Goal: Use online tool/utility: Use online tool/utility

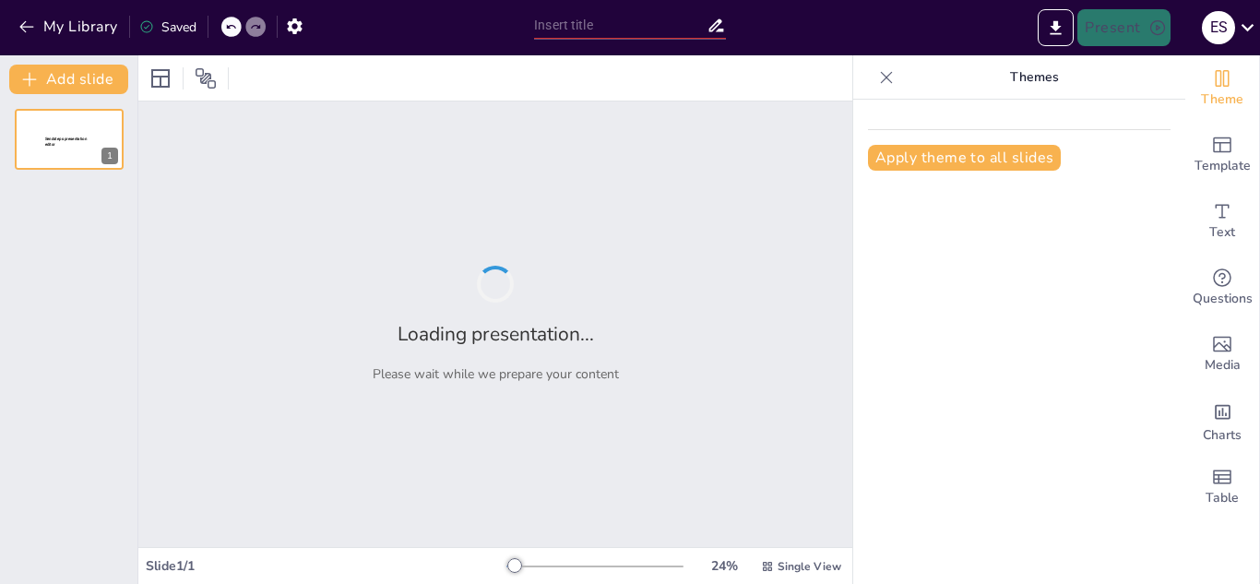
type input "اللام الشمسية واللام القمرية"
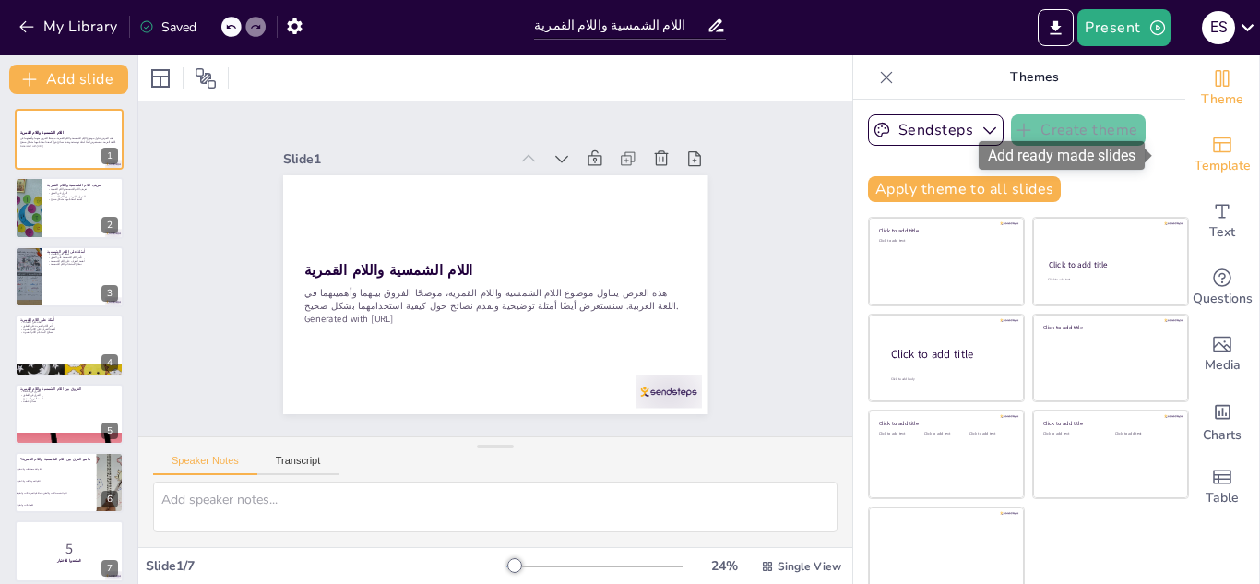
click at [1185, 150] on div "Template" at bounding box center [1222, 155] width 74 height 66
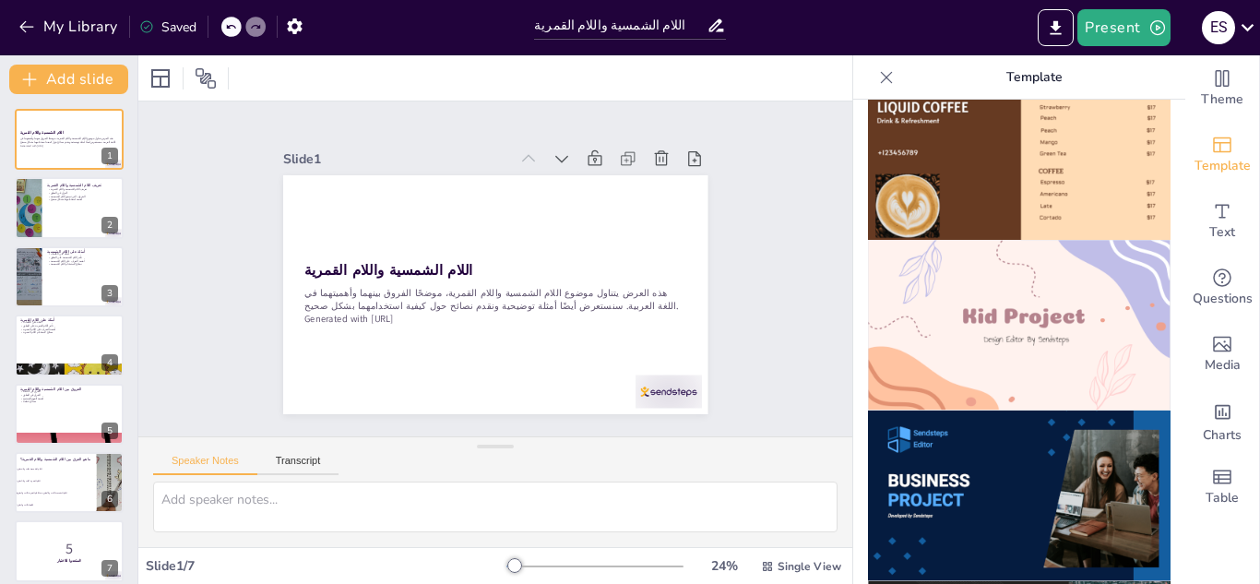
scroll to position [1239, 0]
click at [1013, 311] on img at bounding box center [1019, 324] width 303 height 171
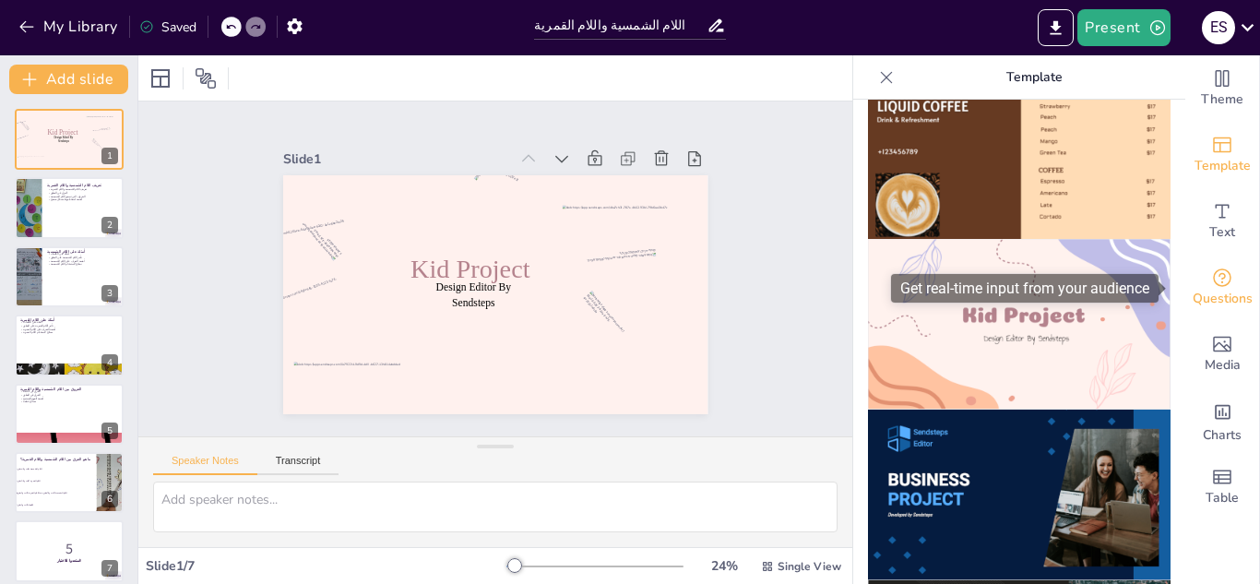
click at [1223, 315] on div "Questions" at bounding box center [1222, 288] width 74 height 66
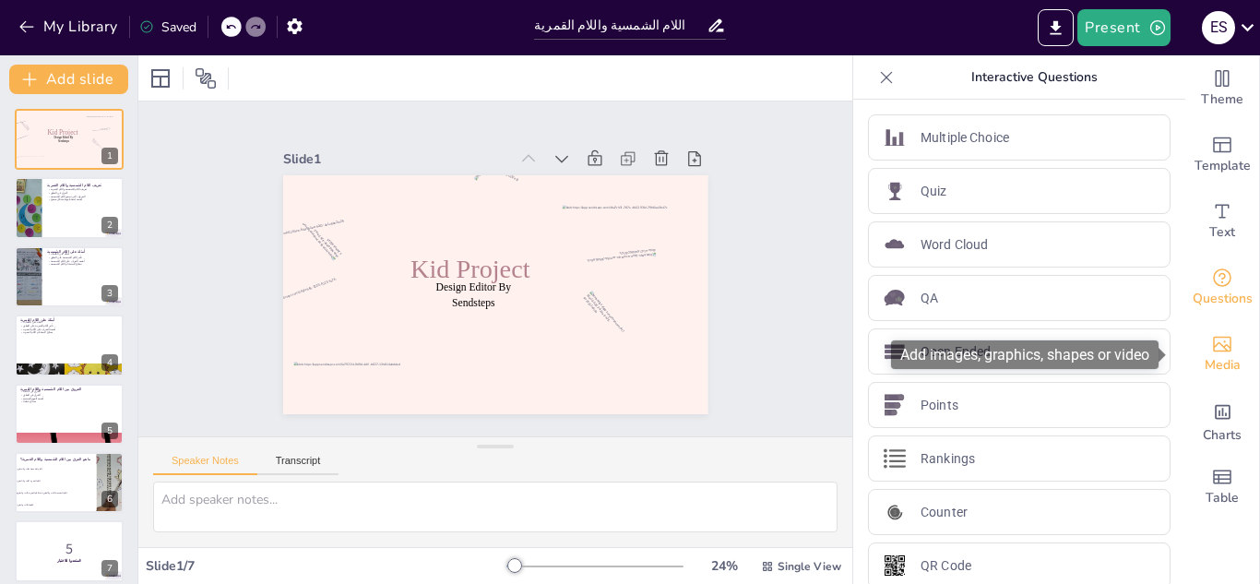
click at [1219, 341] on div "Media" at bounding box center [1222, 354] width 74 height 66
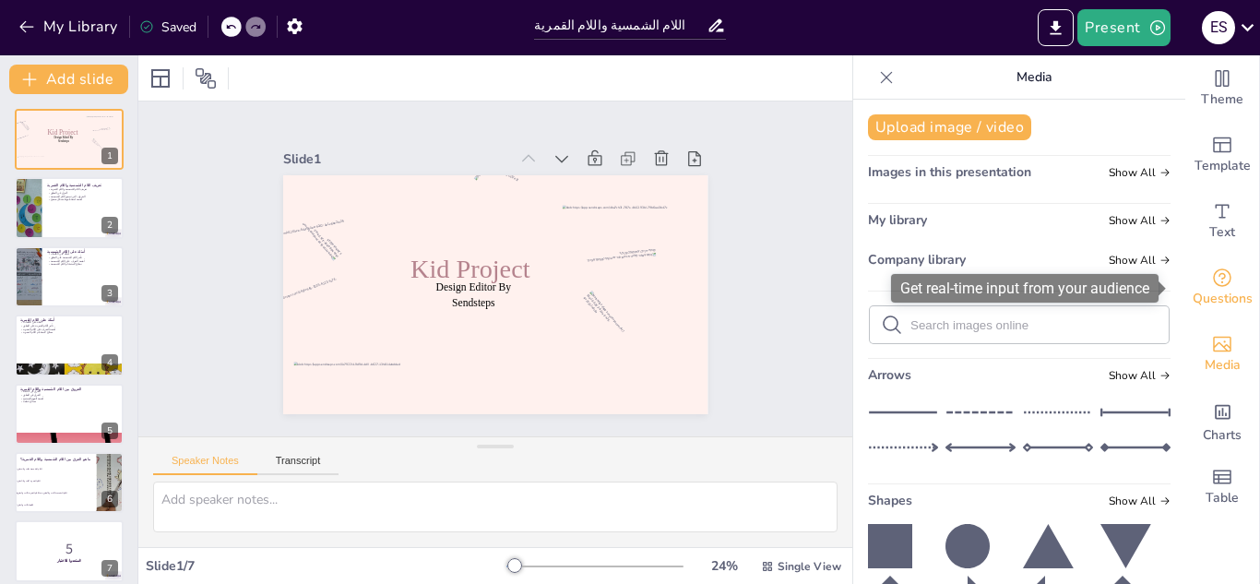
click at [1217, 286] on icon "Get real-time input from your audience" at bounding box center [1222, 278] width 22 height 22
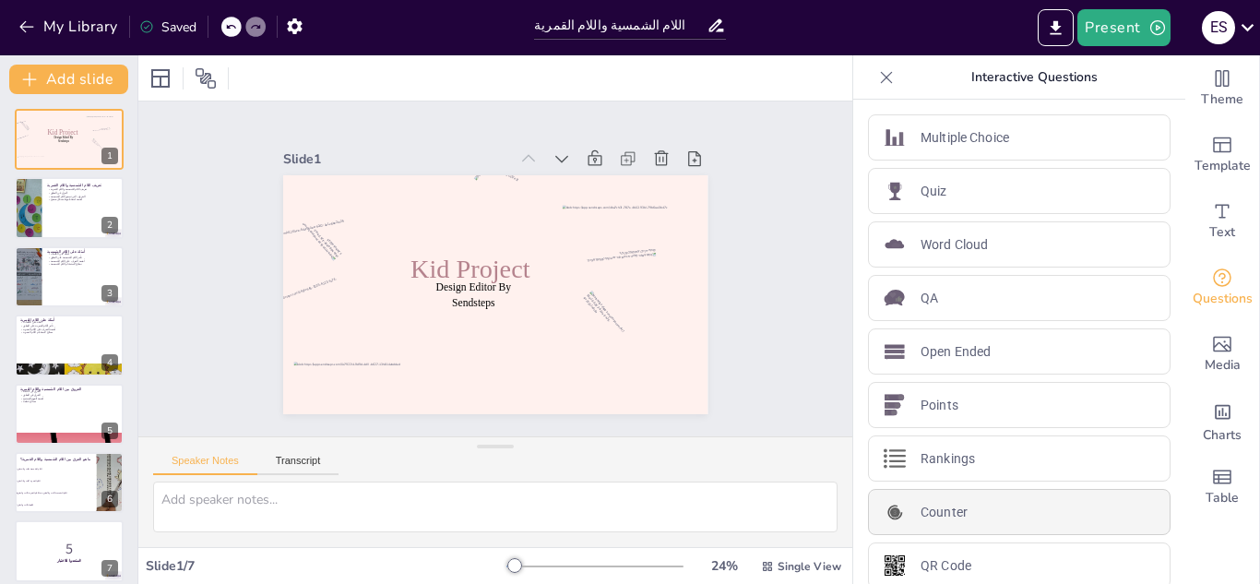
scroll to position [19, 0]
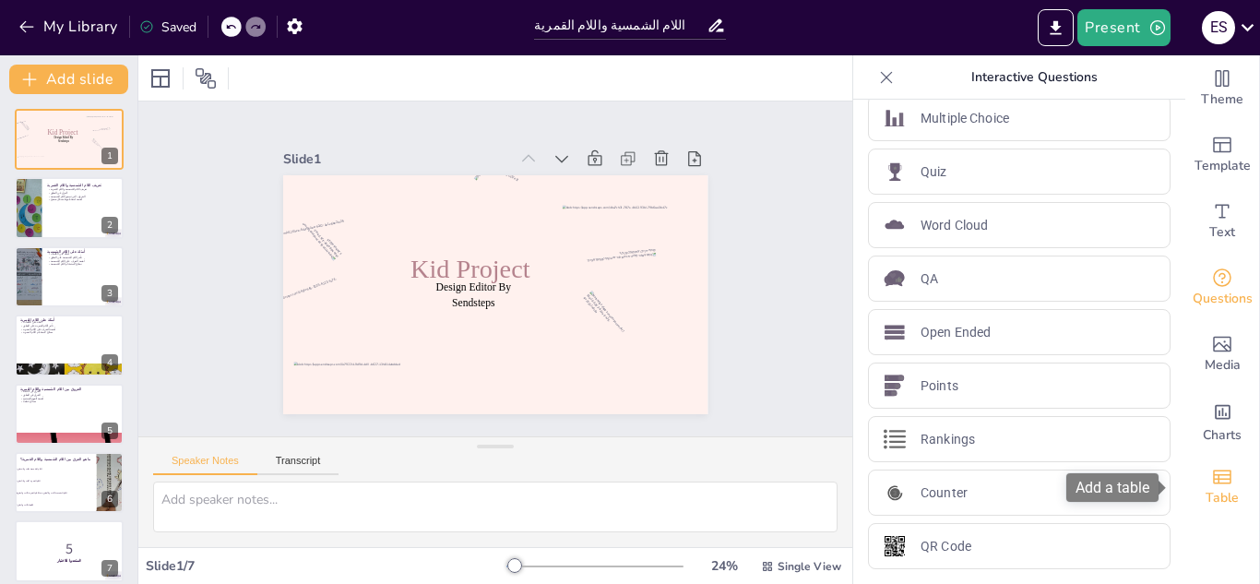
click at [1209, 500] on span "Table" at bounding box center [1221, 498] width 33 height 20
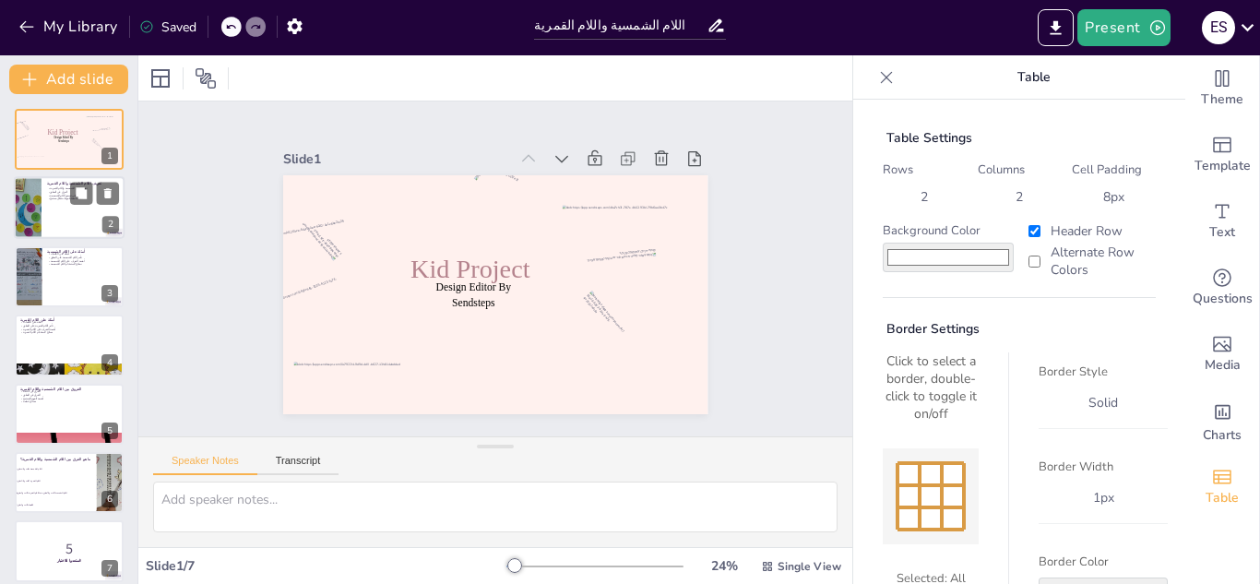
drag, startPoint x: 1224, startPoint y: 417, endPoint x: 58, endPoint y: 213, distance: 1183.5
click at [58, 213] on div at bounding box center [69, 208] width 111 height 63
checkbox input "true"
type textarea "lorem ipsumdo sitame consect adi elits do eiusm te incid utlabor، etd mُali eni…"
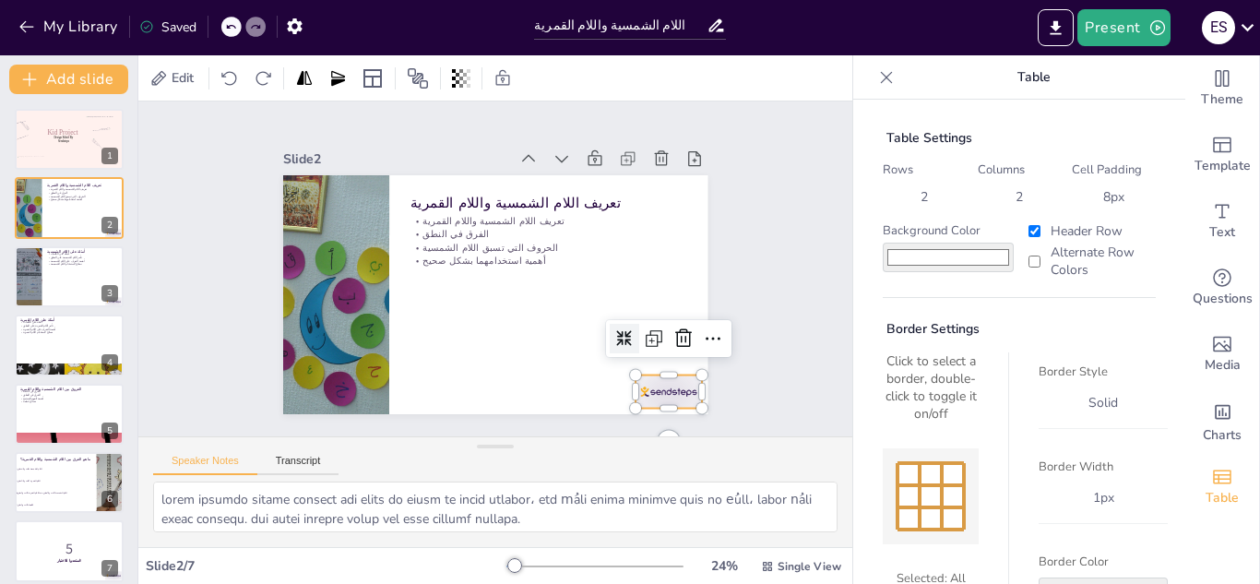
click at [578, 442] on div at bounding box center [542, 476] width 72 height 69
click at [668, 364] on icon at bounding box center [665, 374] width 20 height 21
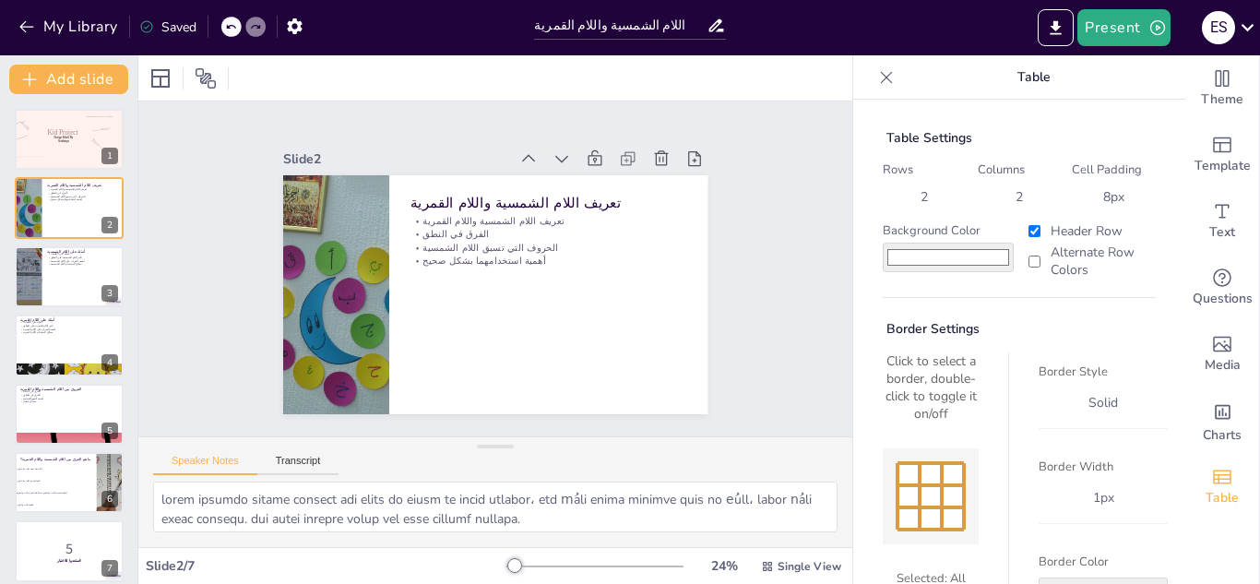
click at [877, 76] on icon at bounding box center [886, 77] width 18 height 18
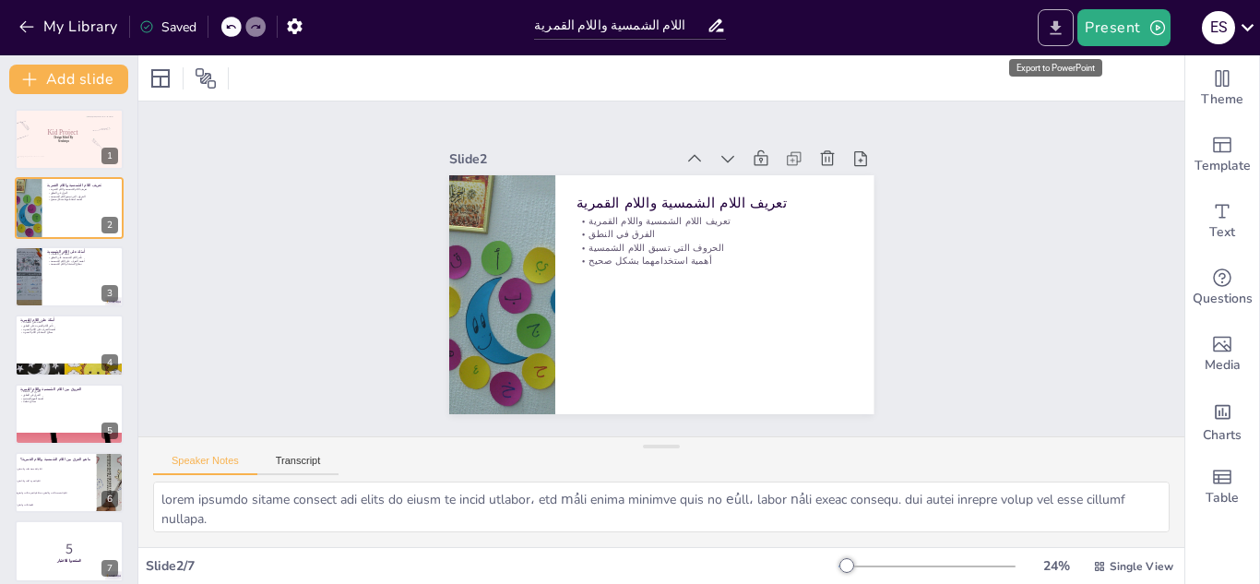
click at [1055, 21] on icon "Export to PowerPoint" at bounding box center [1055, 27] width 19 height 19
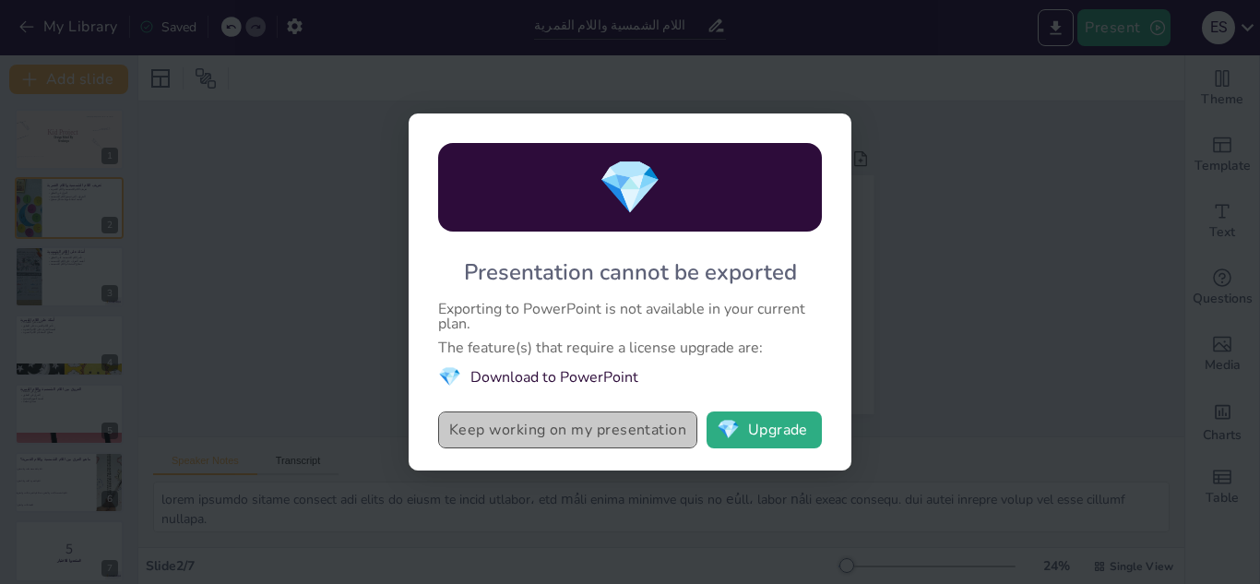
click at [602, 429] on button "Keep working on my presentation" at bounding box center [567, 429] width 259 height 37
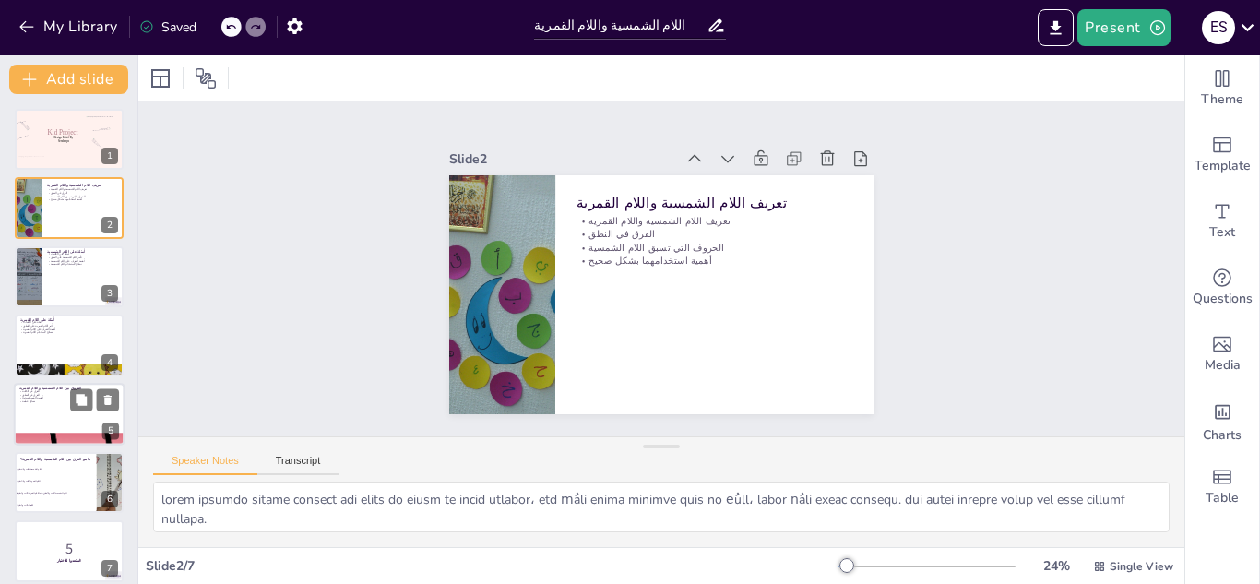
scroll to position [13, 0]
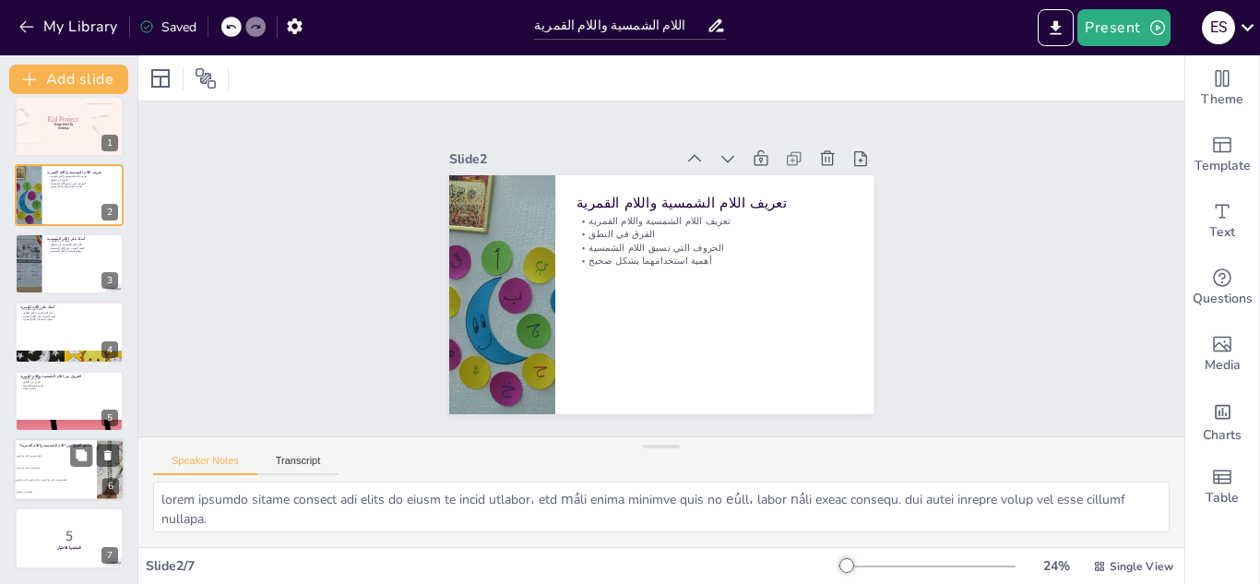
checkbox input "true"
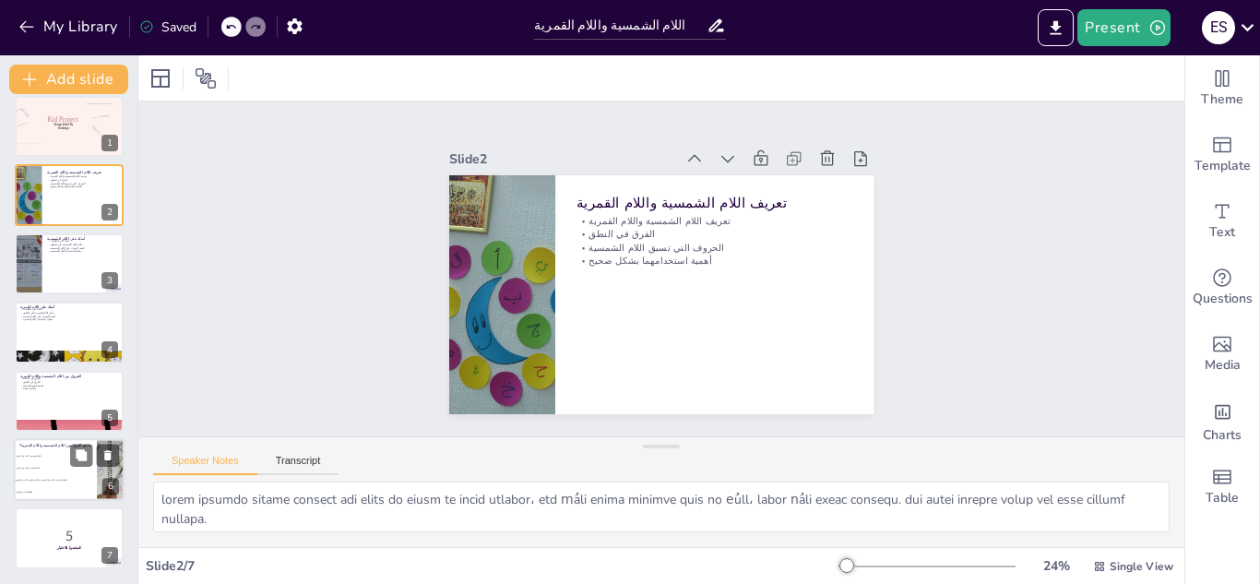
checkbox input "true"
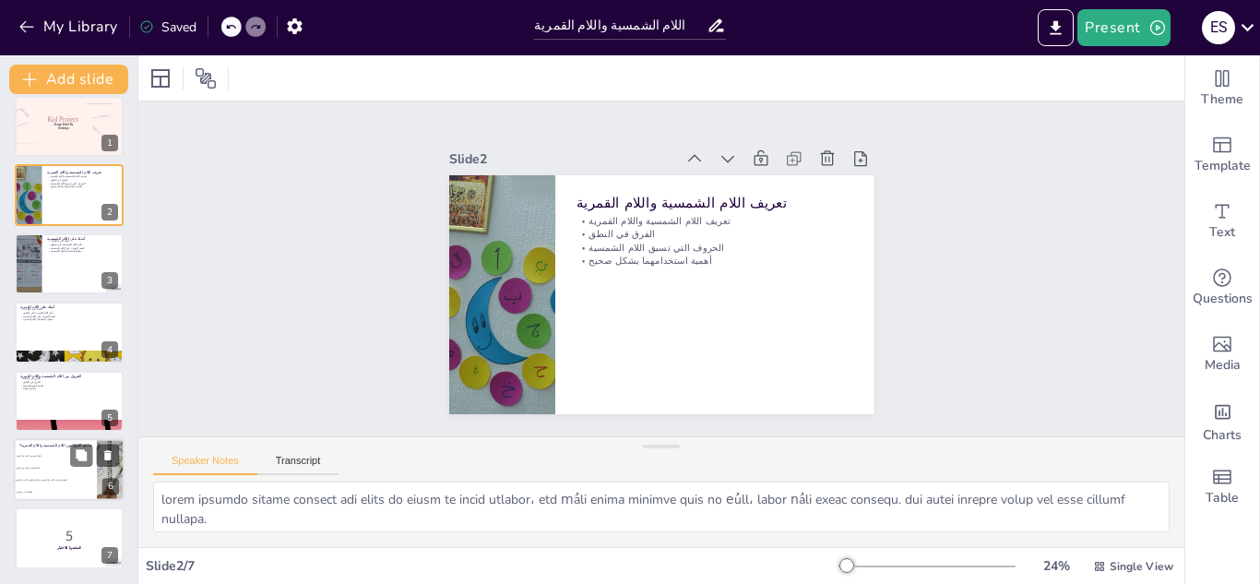
checkbox input "true"
click at [62, 476] on li "اللام الشمسية تُكتب ولا تُنطق بينما اللام القمرية تُكتب وتُنطق" at bounding box center [55, 480] width 83 height 12
checkbox input "true"
type textarea "الإجابة الصحيحة هي أن اللام الشمسية تُكتب ولا تُنطق بينما اللام القمرية تُكتب و…"
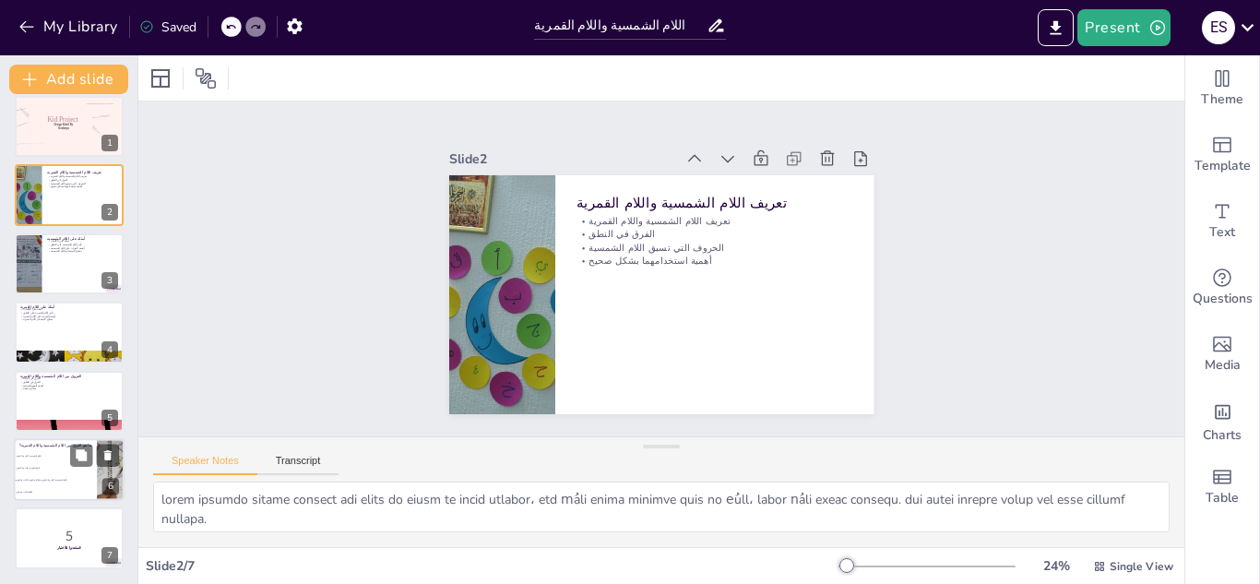
checkbox input "true"
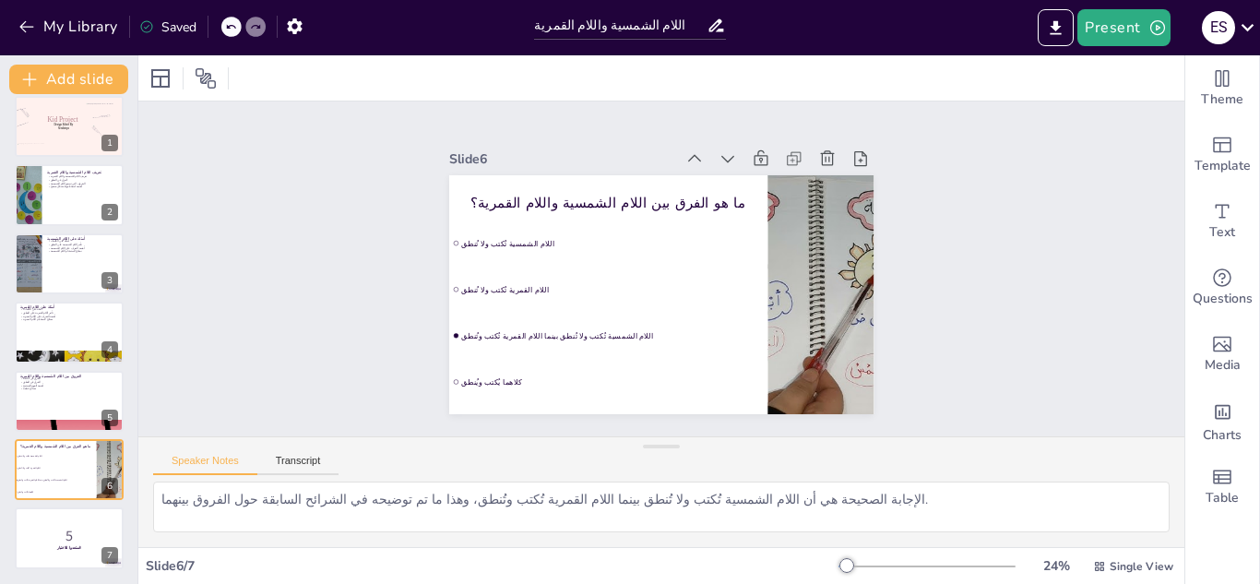
checkbox input "true"
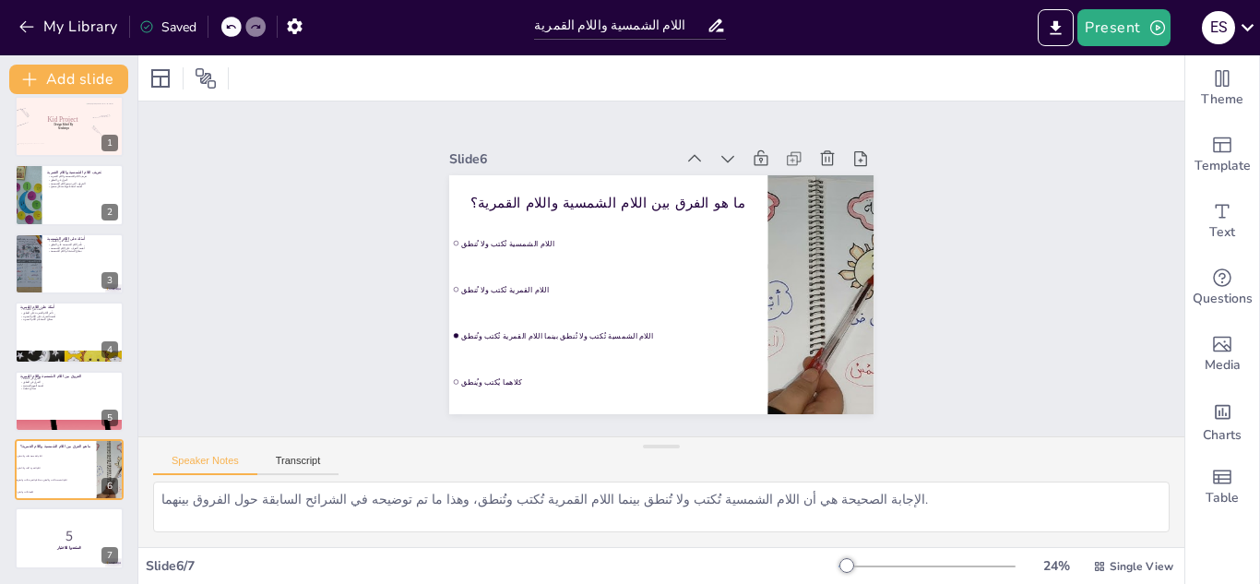
checkbox input "true"
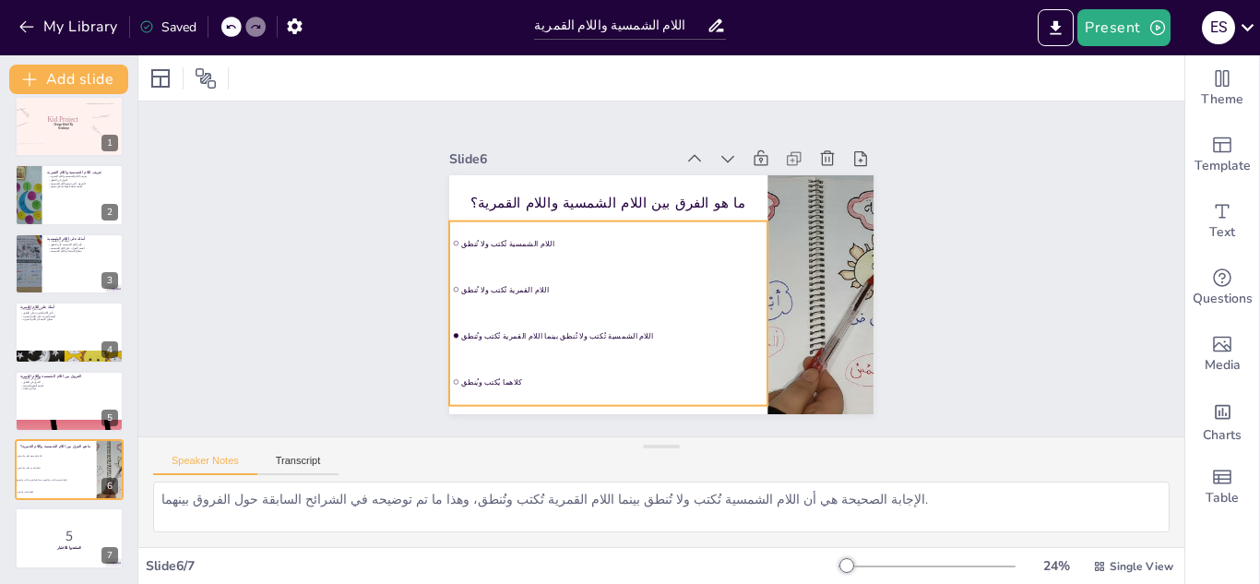
checkbox input "true"
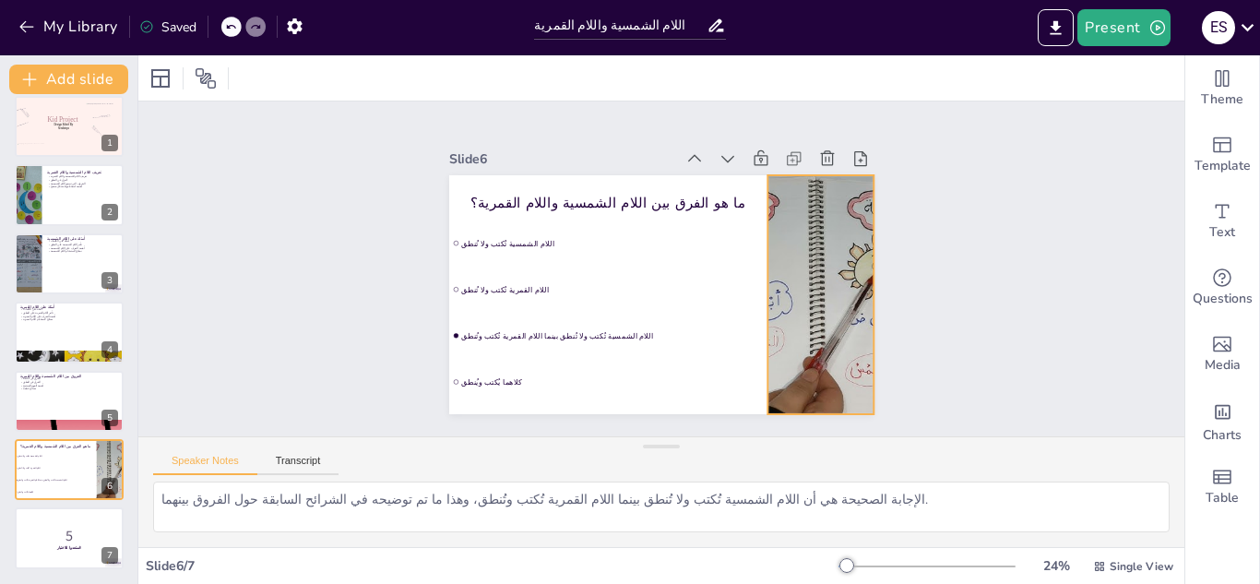
checkbox input "true"
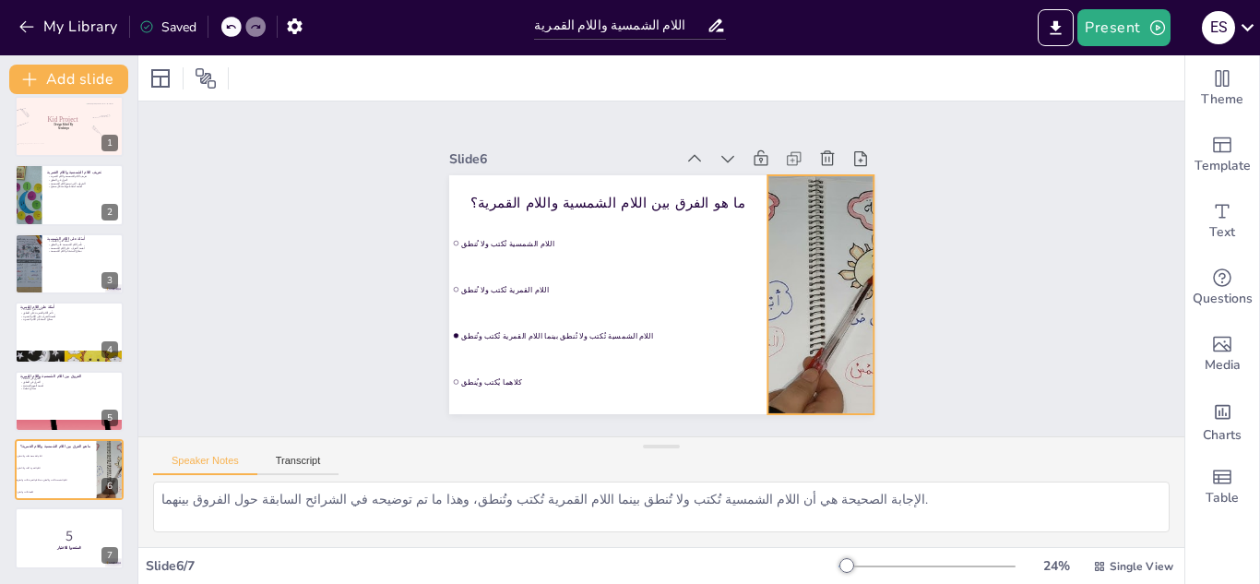
checkbox input "true"
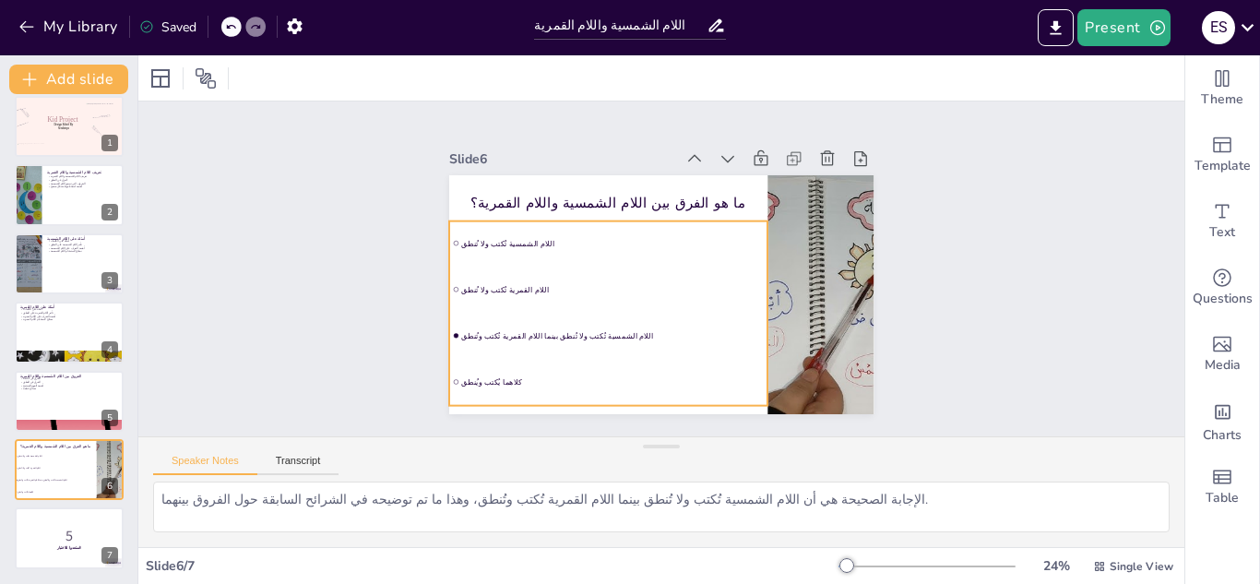
checkbox input "true"
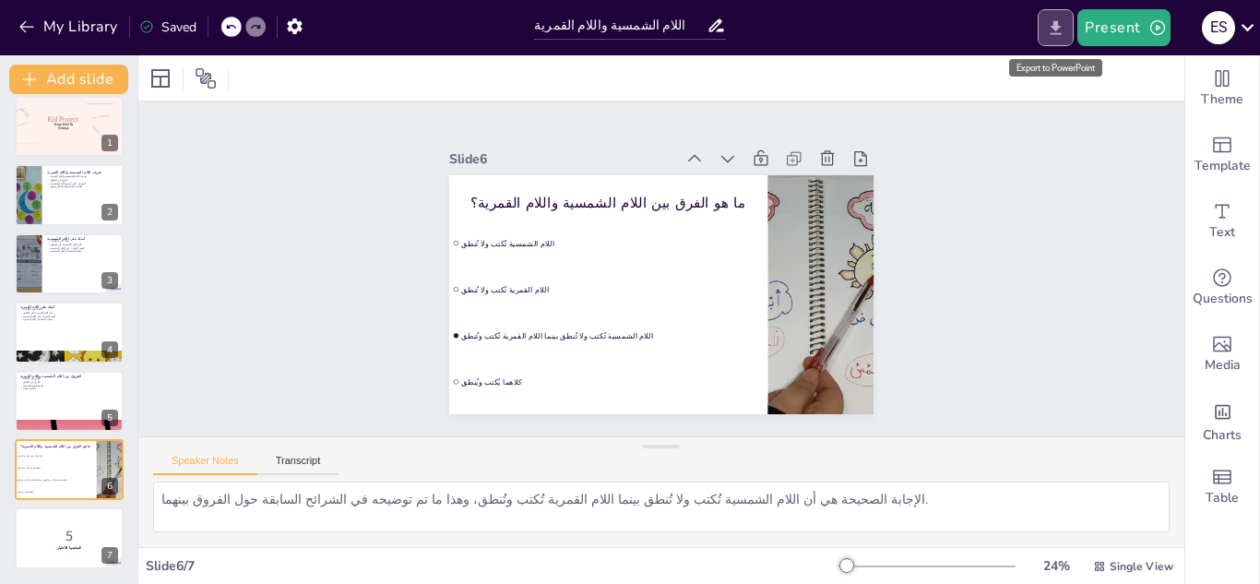
click at [1058, 18] on icon "Export to PowerPoint" at bounding box center [1055, 27] width 19 height 19
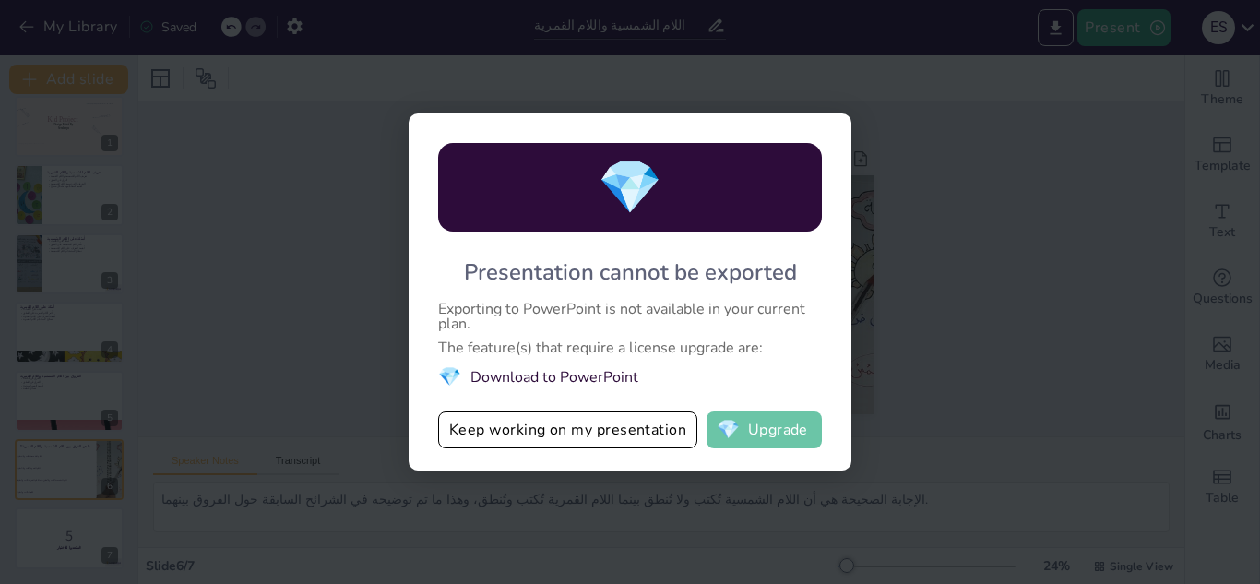
click at [766, 430] on button "💎 Upgrade" at bounding box center [763, 429] width 115 height 37
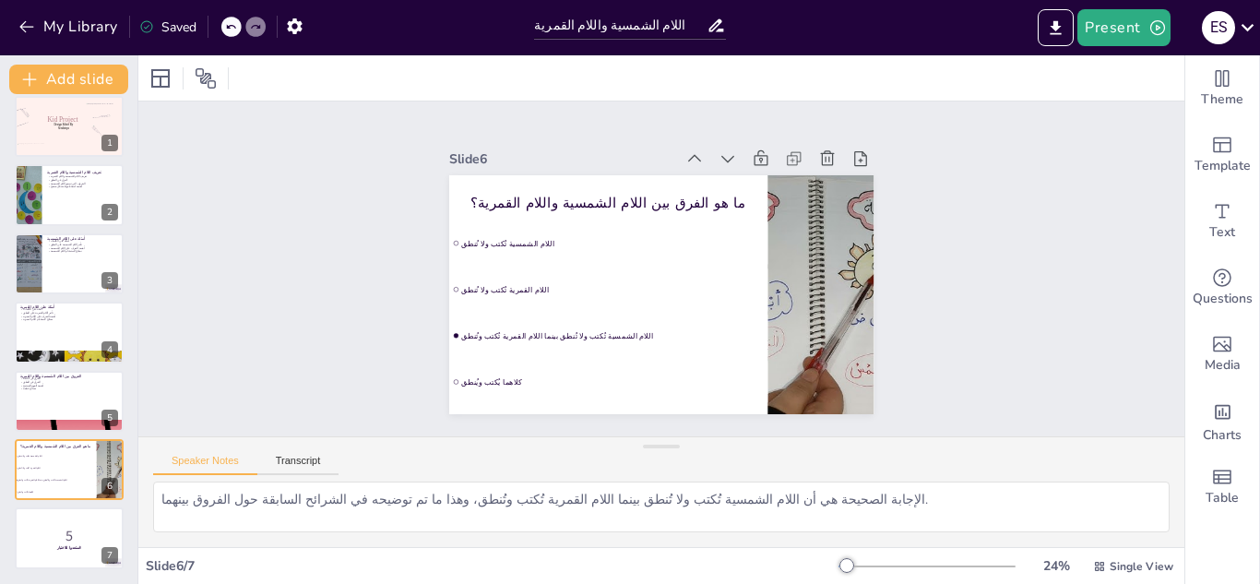
checkbox input "true"
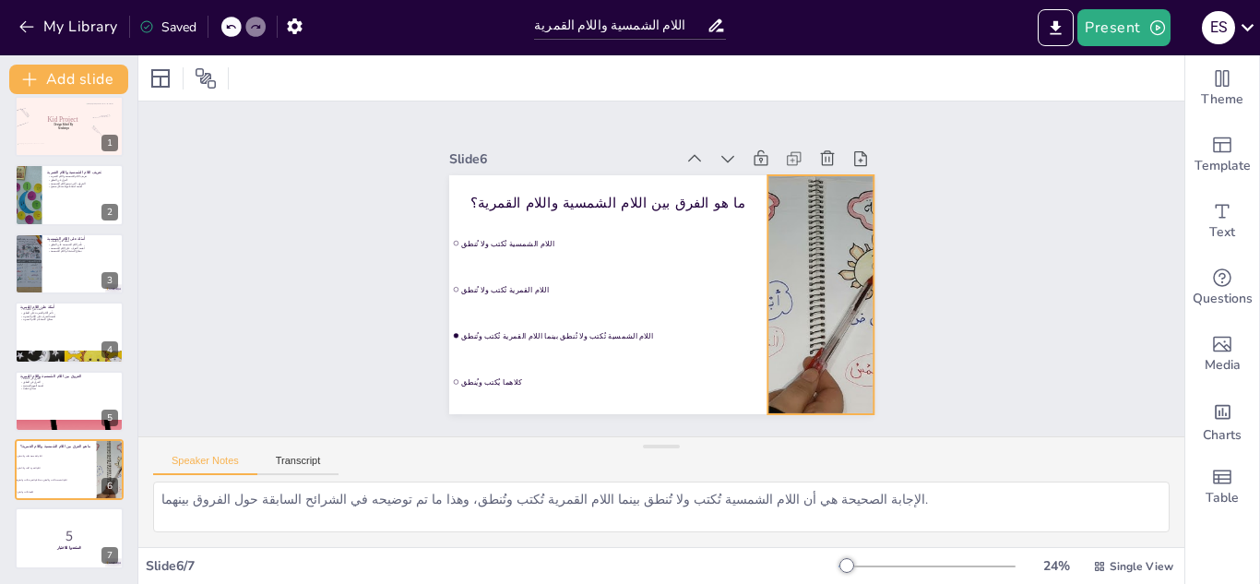
checkbox input "true"
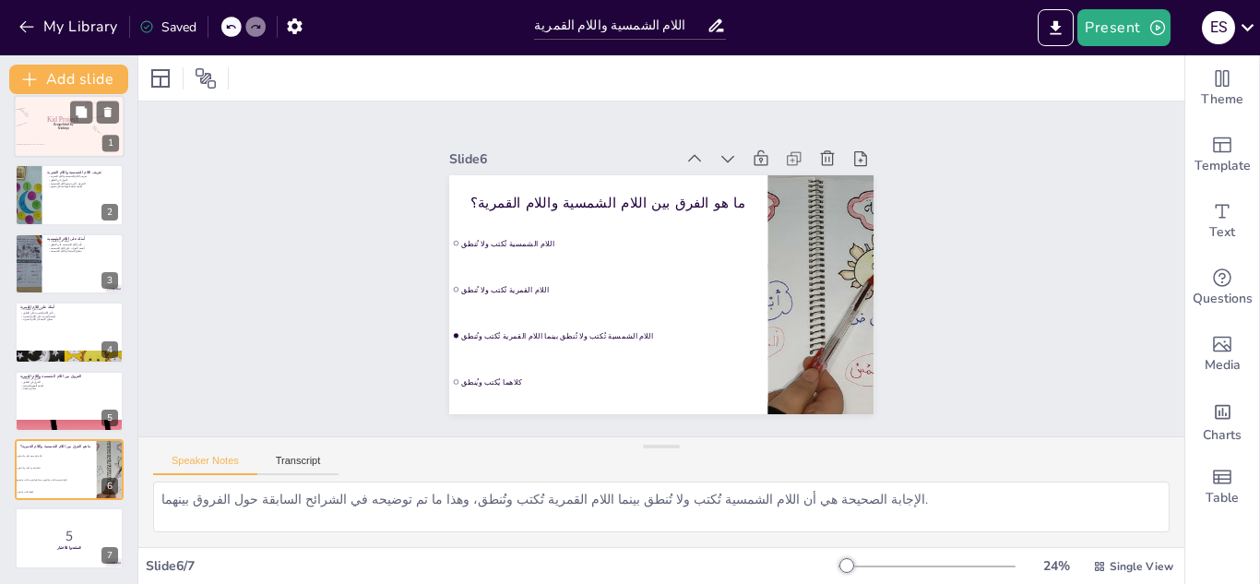
checkbox input "true"
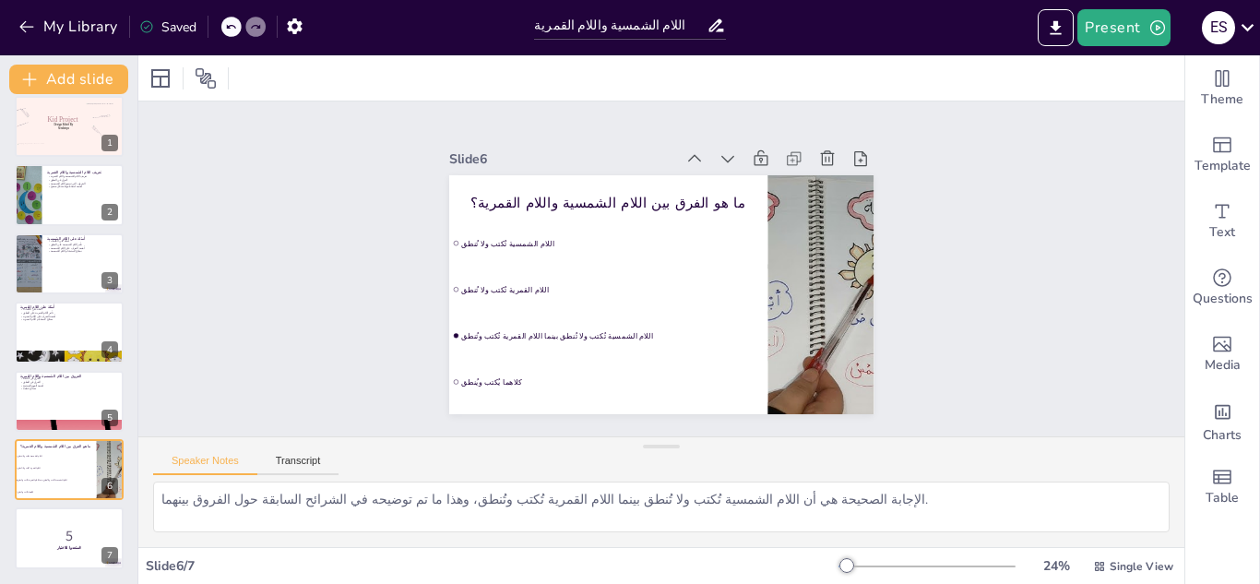
checkbox input "true"
